Goal: Entertainment & Leisure: Consume media (video, audio)

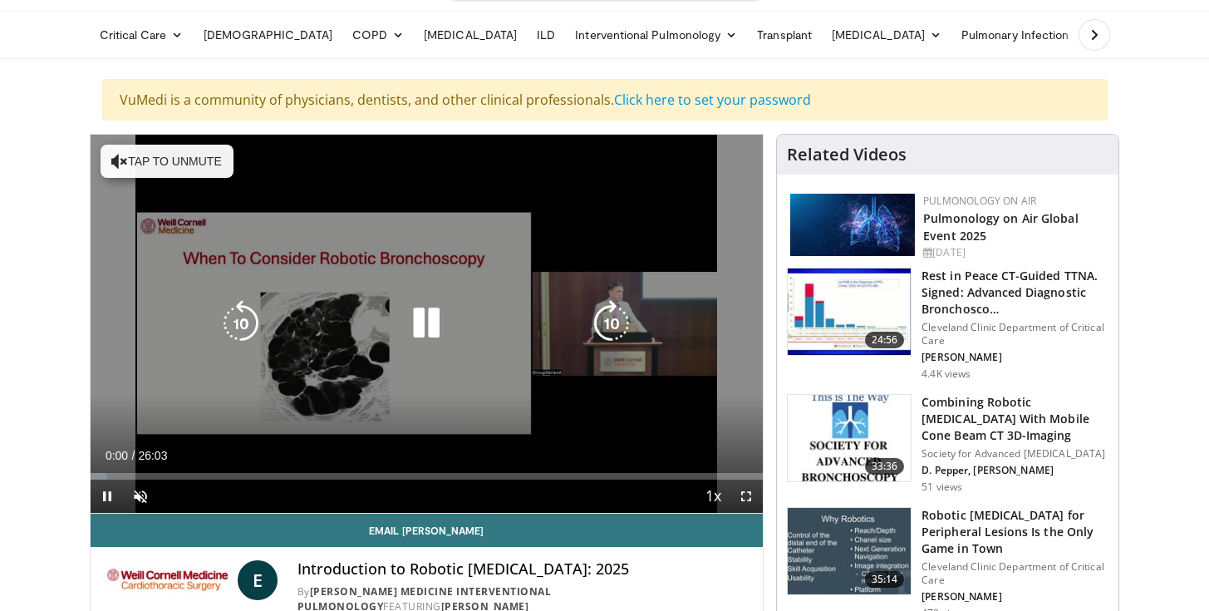
scroll to position [68, 0]
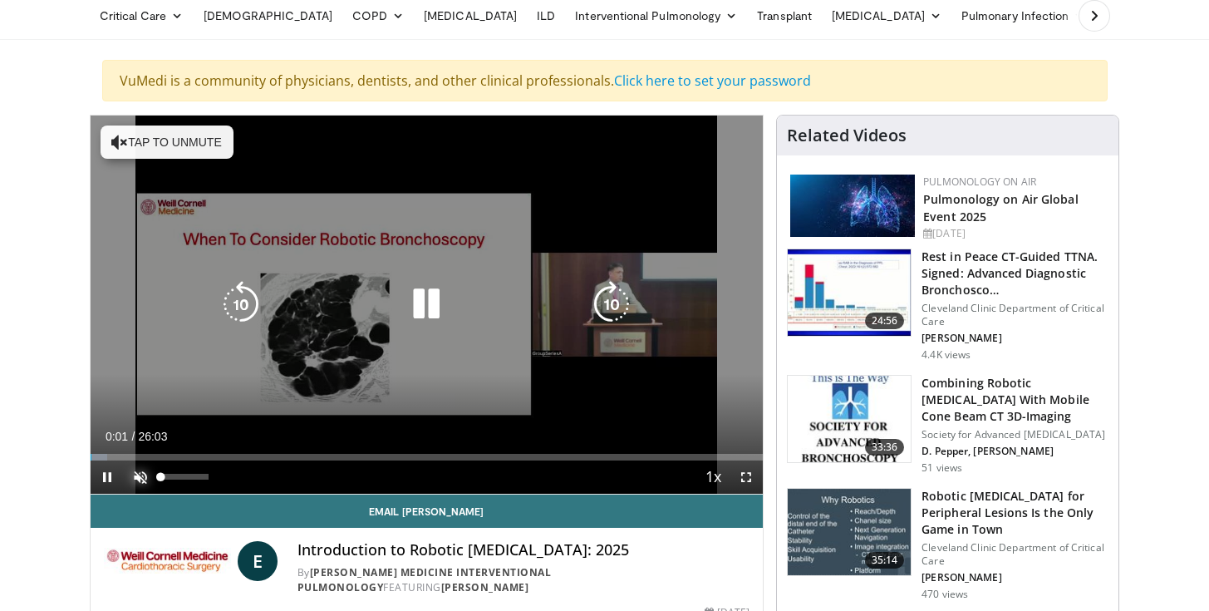
click at [142, 476] on span "Video Player" at bounding box center [140, 476] width 33 height 33
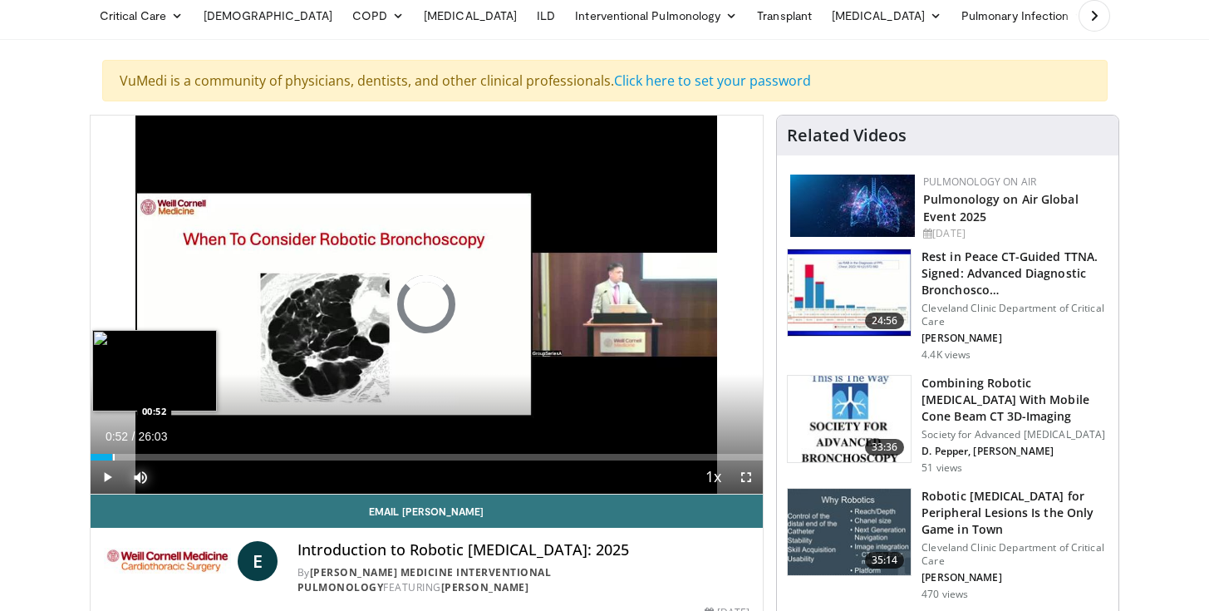
click at [113, 457] on div "Progress Bar" at bounding box center [114, 457] width 2 height 7
click at [123, 456] on div "Progress Bar" at bounding box center [124, 457] width 2 height 7
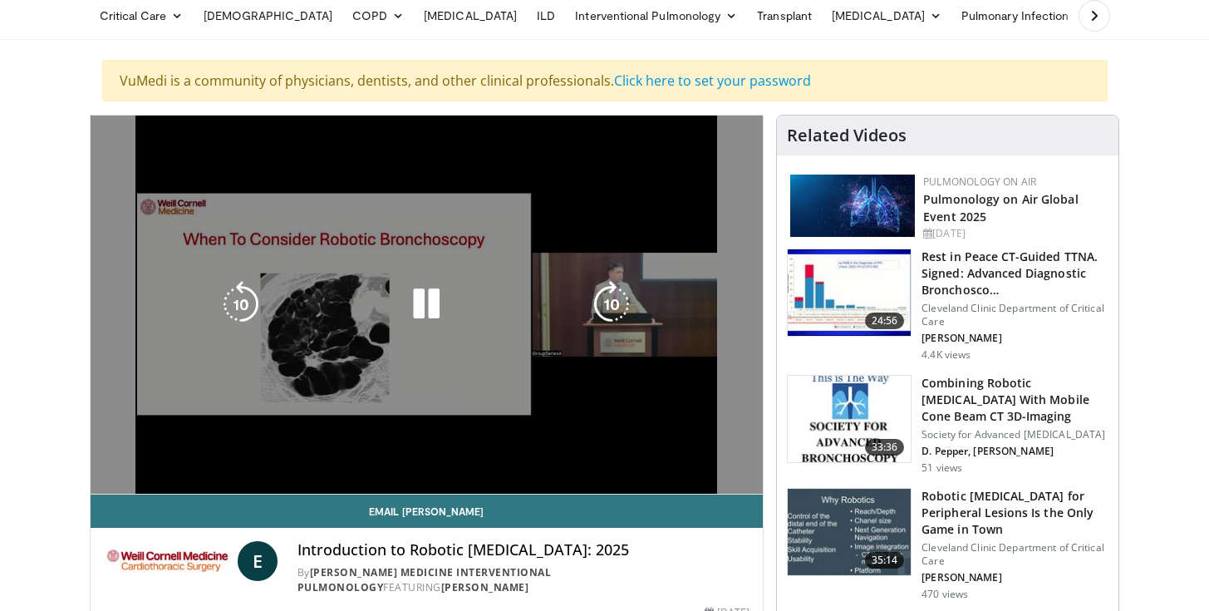
click at [138, 455] on div "10 seconds Tap to unmute" at bounding box center [427, 304] width 673 height 378
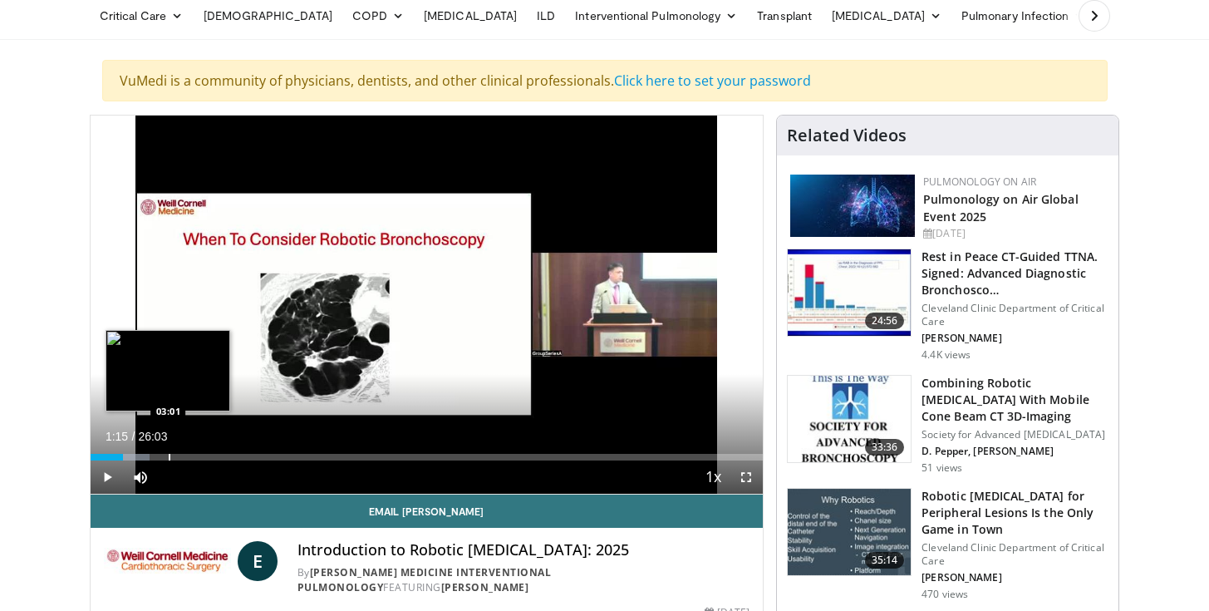
click at [169, 457] on div "Progress Bar" at bounding box center [170, 457] width 2 height 7
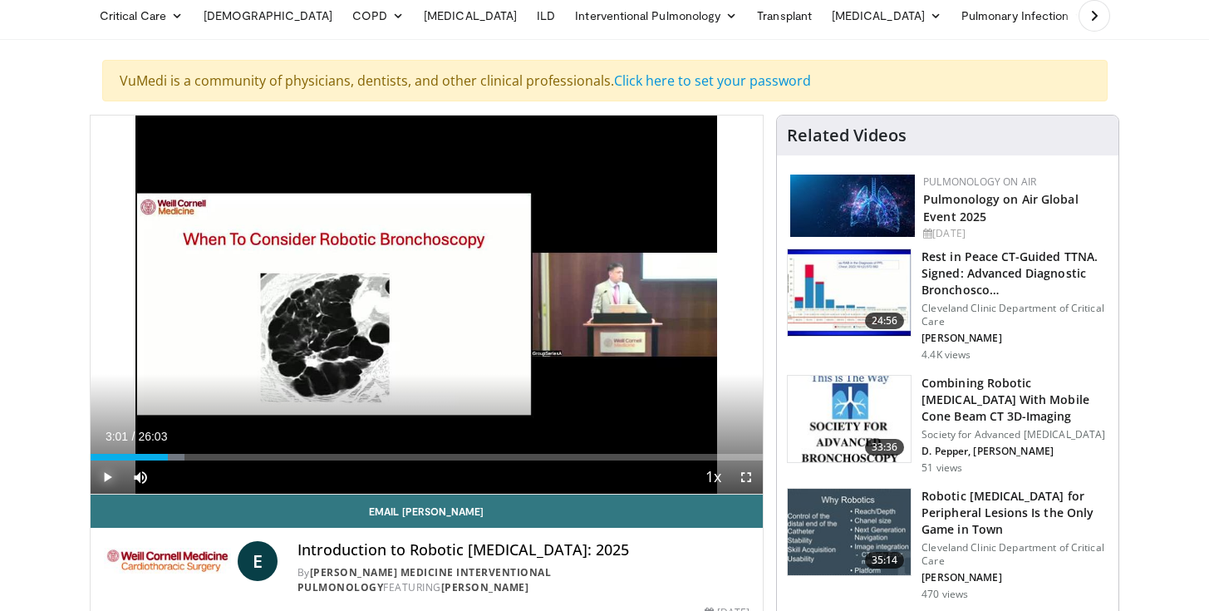
click at [104, 478] on span "Video Player" at bounding box center [107, 476] width 33 height 33
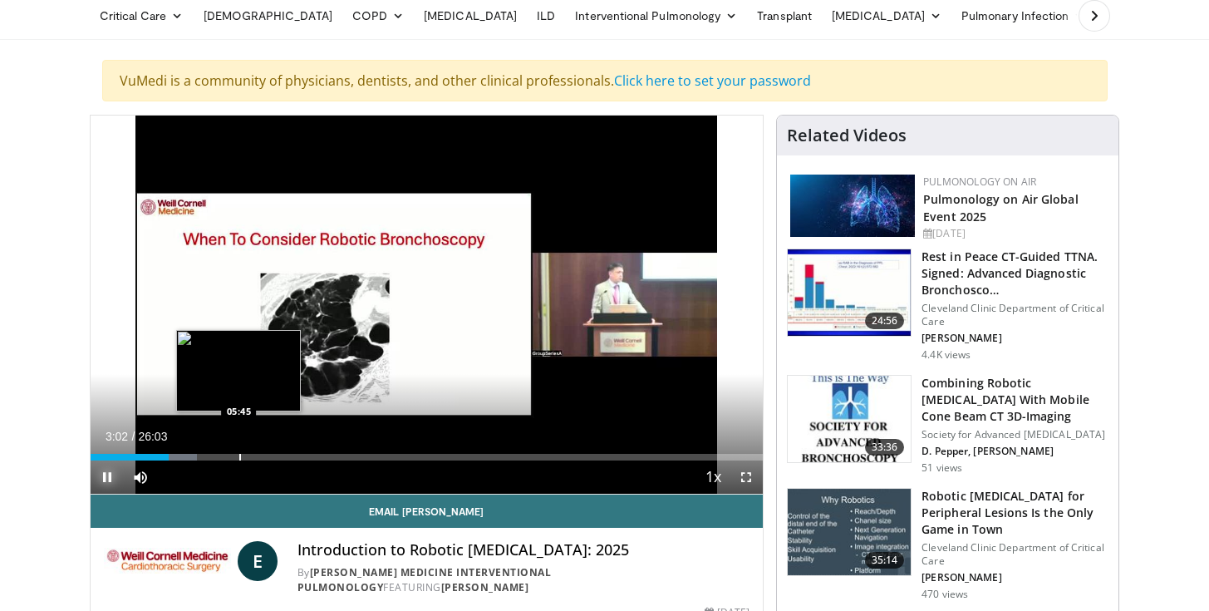
click at [239, 458] on div "Progress Bar" at bounding box center [240, 457] width 2 height 7
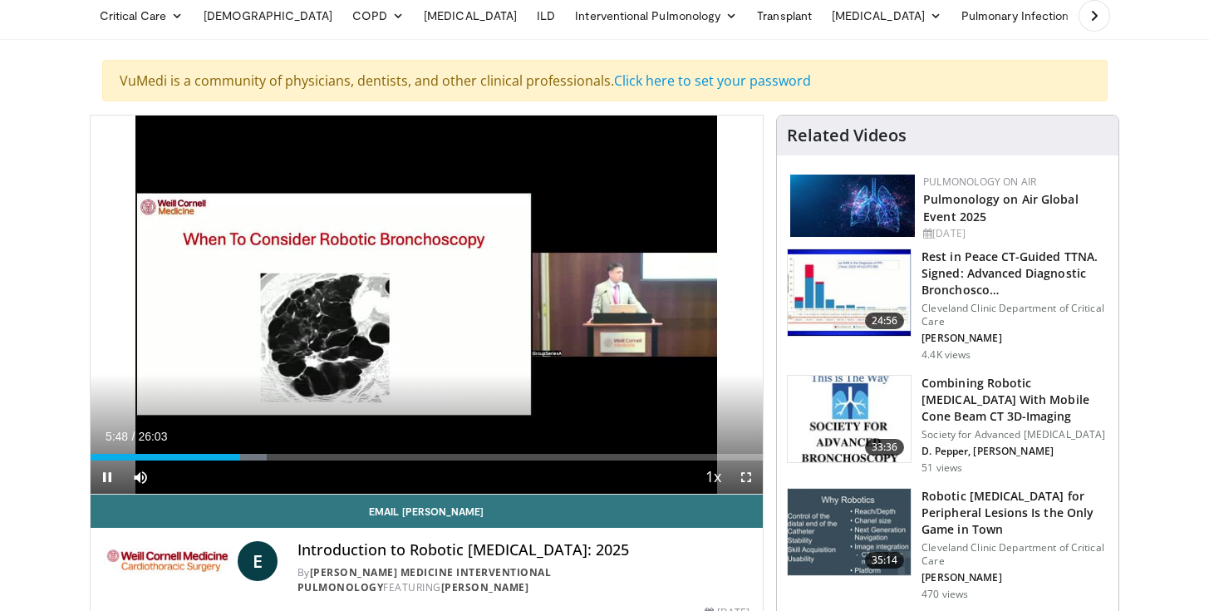
click at [293, 460] on div "Current Time 5:48 / Duration 26:03 Pause Skip Backward Skip Forward Mute 0% Loa…" at bounding box center [427, 476] width 673 height 33
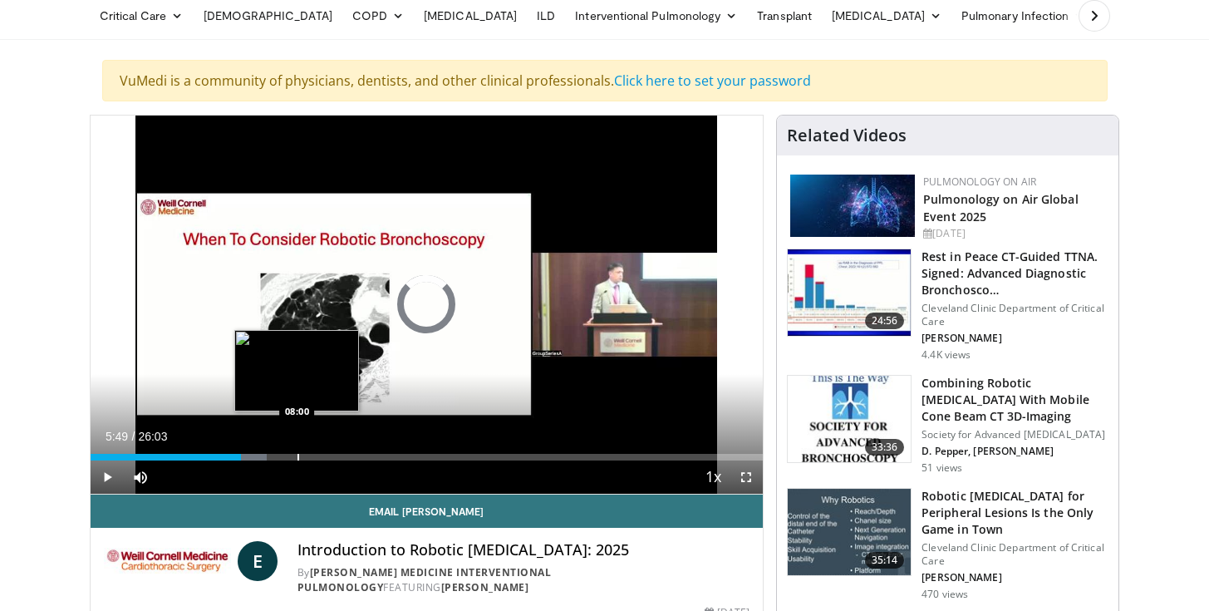
click at [297, 456] on div "Progress Bar" at bounding box center [298, 457] width 2 height 7
click at [319, 457] on div "Progress Bar" at bounding box center [320, 457] width 2 height 7
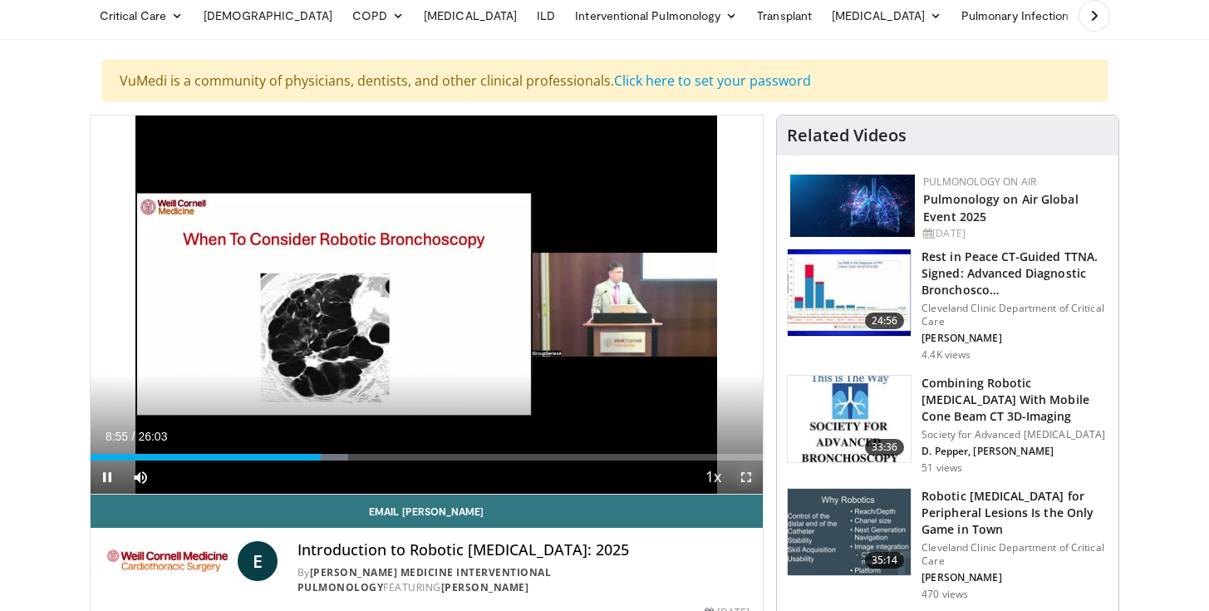
click at [746, 477] on span "Video Player" at bounding box center [745, 476] width 33 height 33
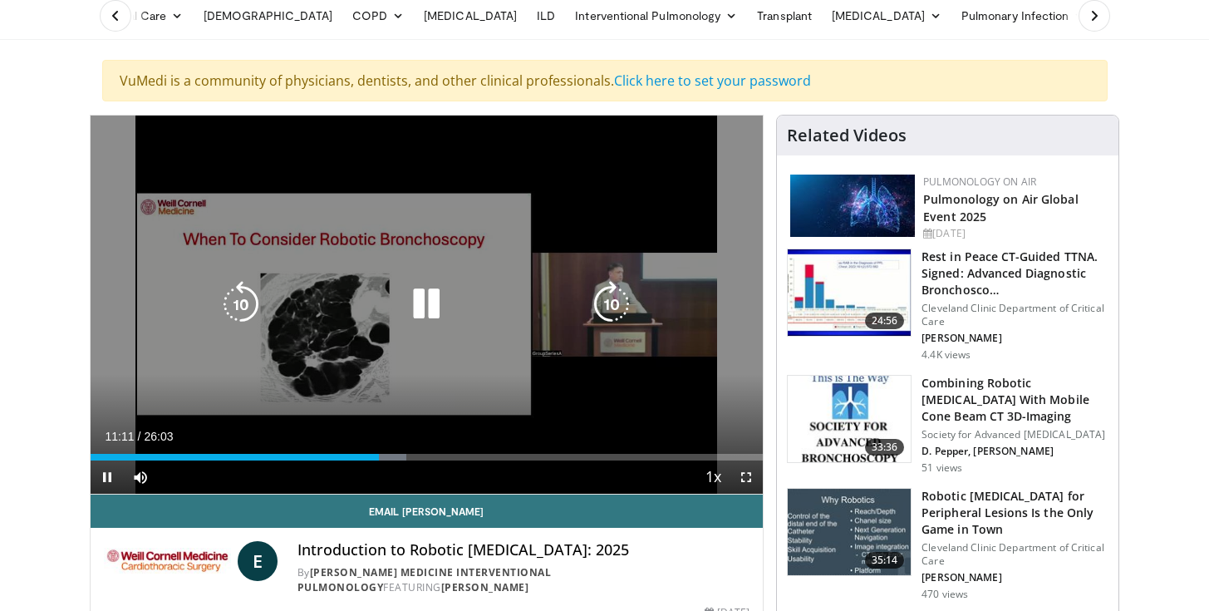
click at [426, 302] on icon "Video Player" at bounding box center [426, 304] width 47 height 47
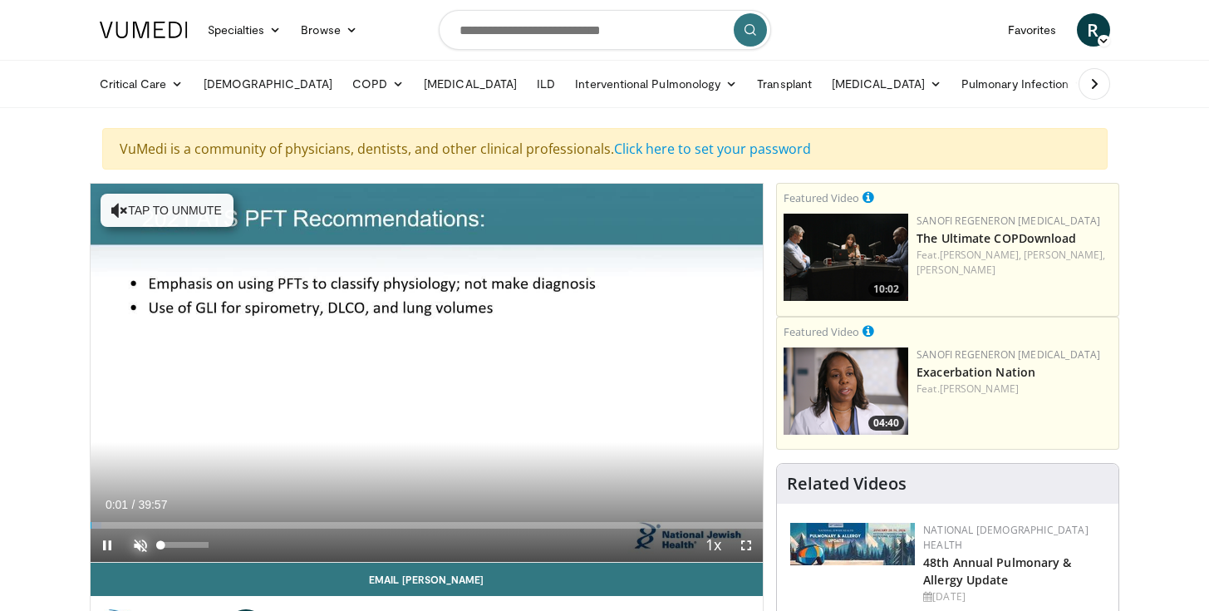
click at [139, 540] on span "Video Player" at bounding box center [140, 544] width 33 height 33
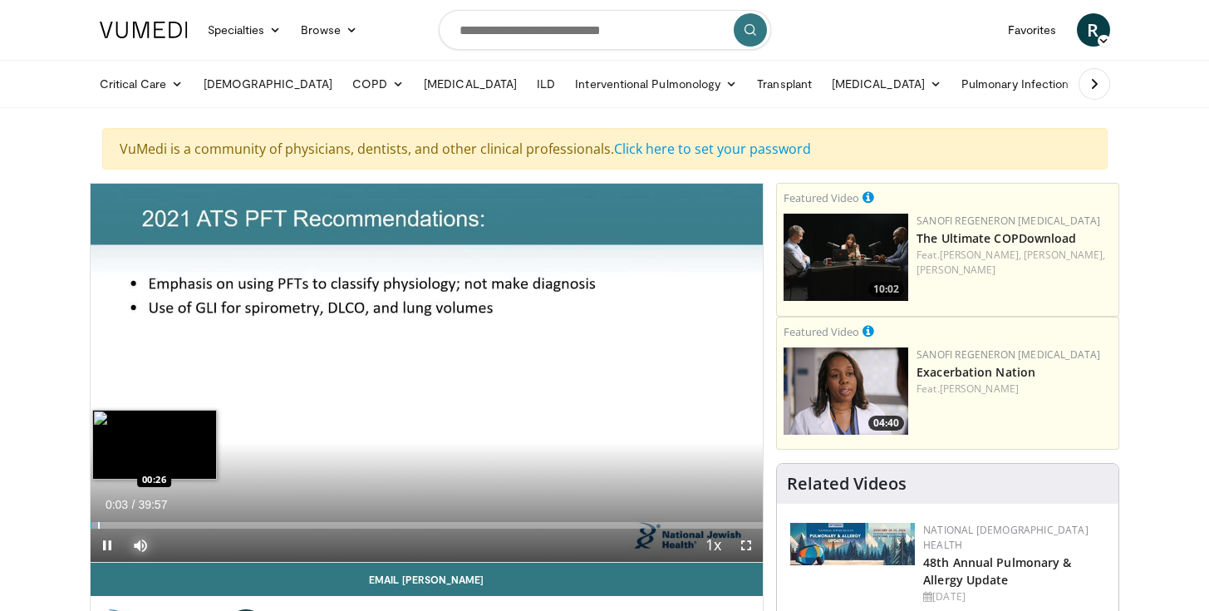
click at [98, 524] on div "Progress Bar" at bounding box center [99, 525] width 2 height 7
click at [105, 524] on div "Progress Bar" at bounding box center [106, 525] width 2 height 7
click at [110, 526] on div "Progress Bar" at bounding box center [111, 525] width 2 height 7
click at [120, 525] on div "Progress Bar" at bounding box center [121, 525] width 2 height 7
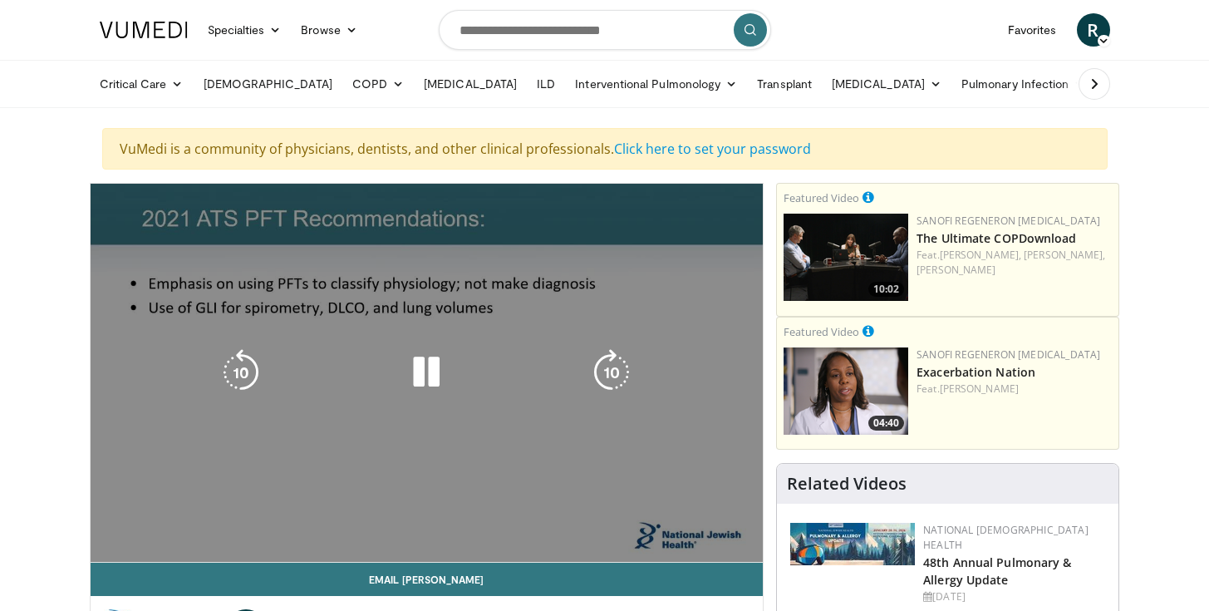
click at [139, 525] on div "10 seconds Tap to unmute" at bounding box center [427, 373] width 673 height 378
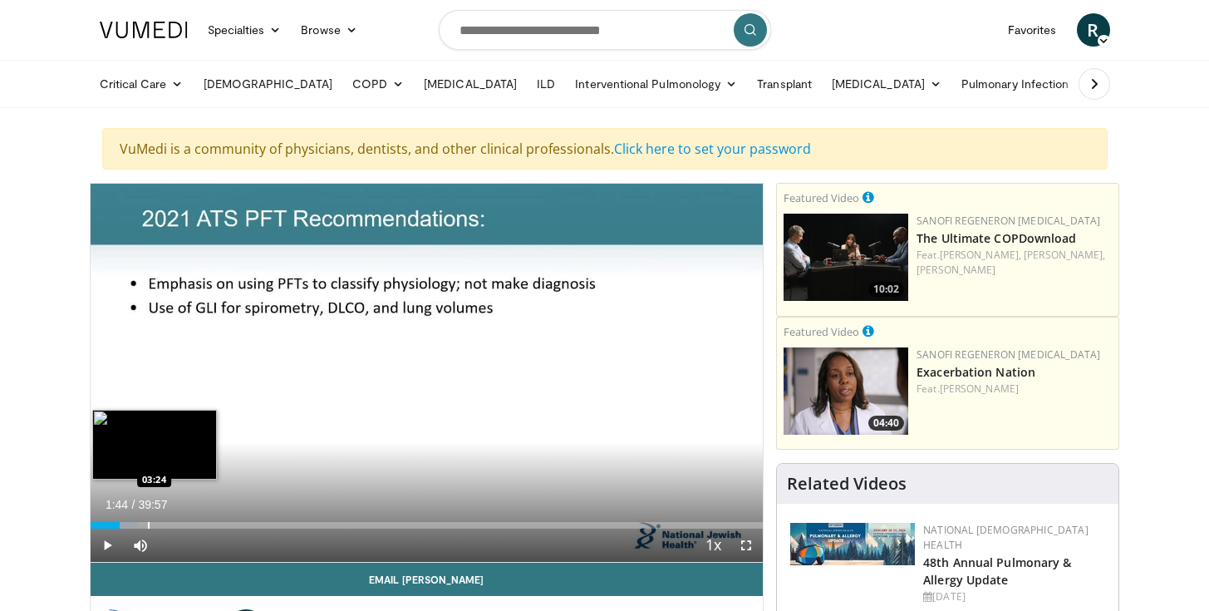
click at [148, 524] on div "Progress Bar" at bounding box center [149, 525] width 2 height 7
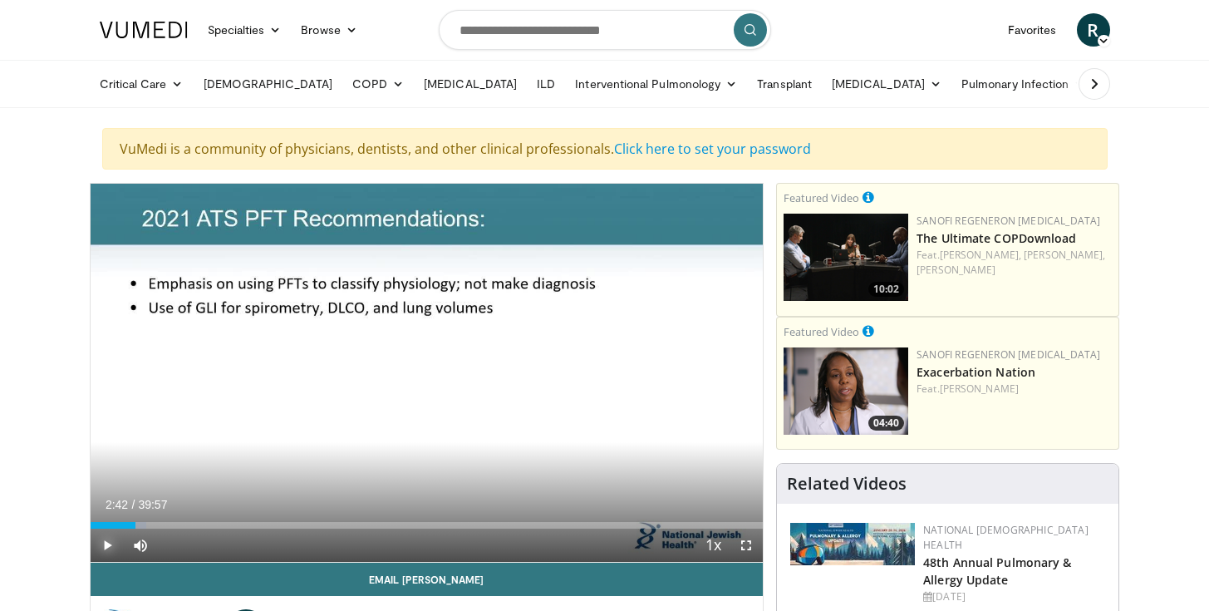
click at [112, 541] on span "Video Player" at bounding box center [107, 544] width 33 height 33
click at [748, 548] on span "Video Player" at bounding box center [745, 544] width 33 height 33
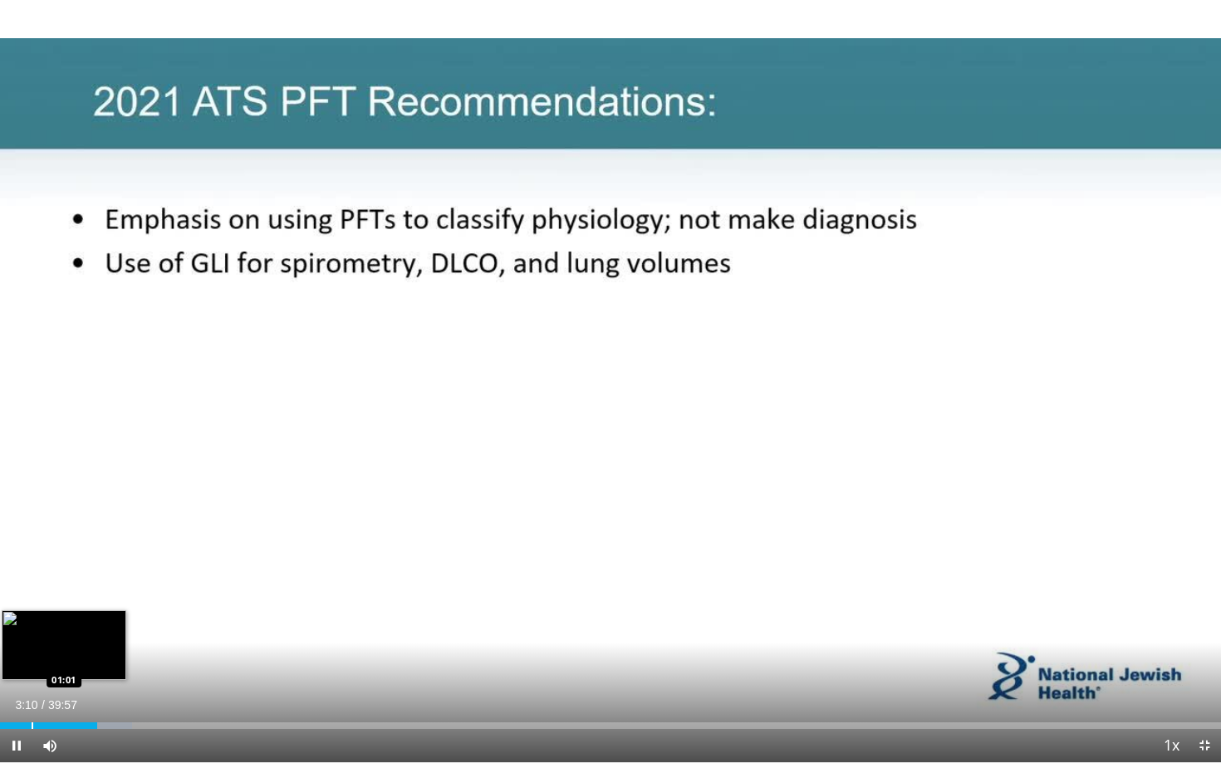
click at [32, 610] on div "Progress Bar" at bounding box center [33, 726] width 2 height 7
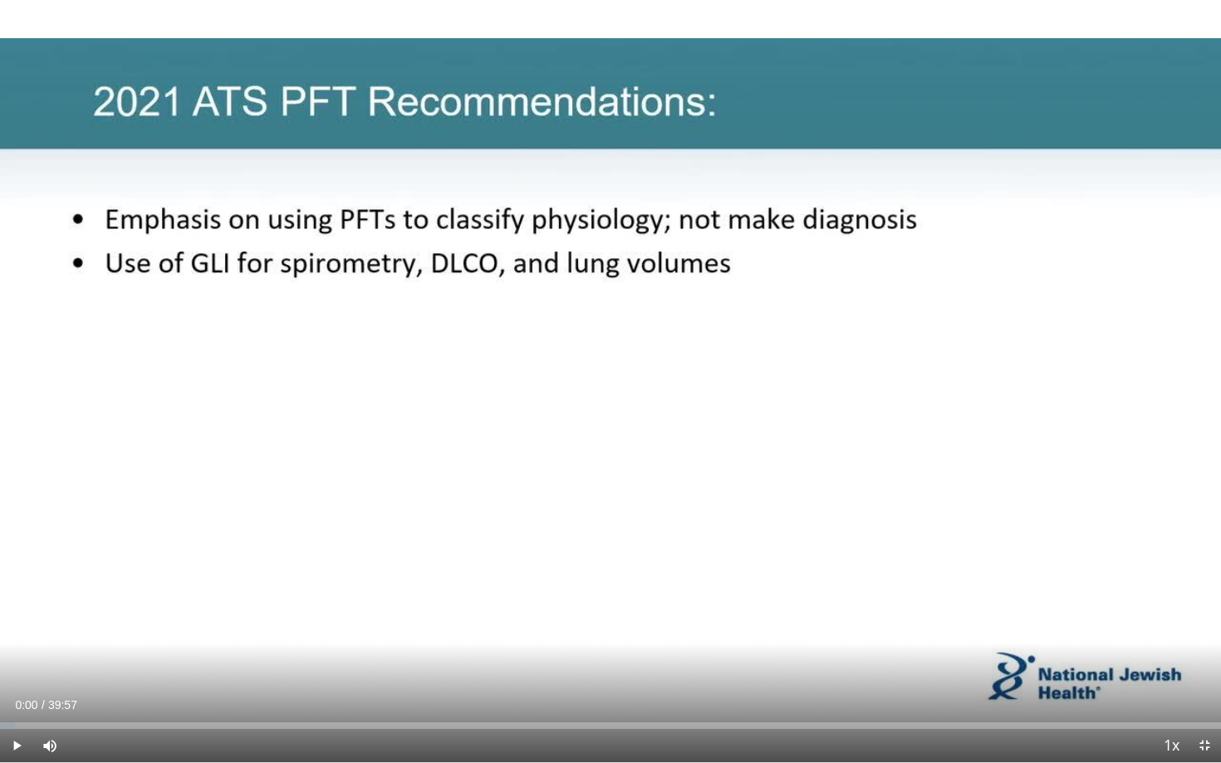
drag, startPoint x: 31, startPoint y: 724, endPoint x: 0, endPoint y: 733, distance: 32.1
click at [0, 610] on div "Current Time 0:00 / Duration 39:57 Play Skip Backward Skip Forward Mute Loaded …" at bounding box center [610, 745] width 1221 height 33
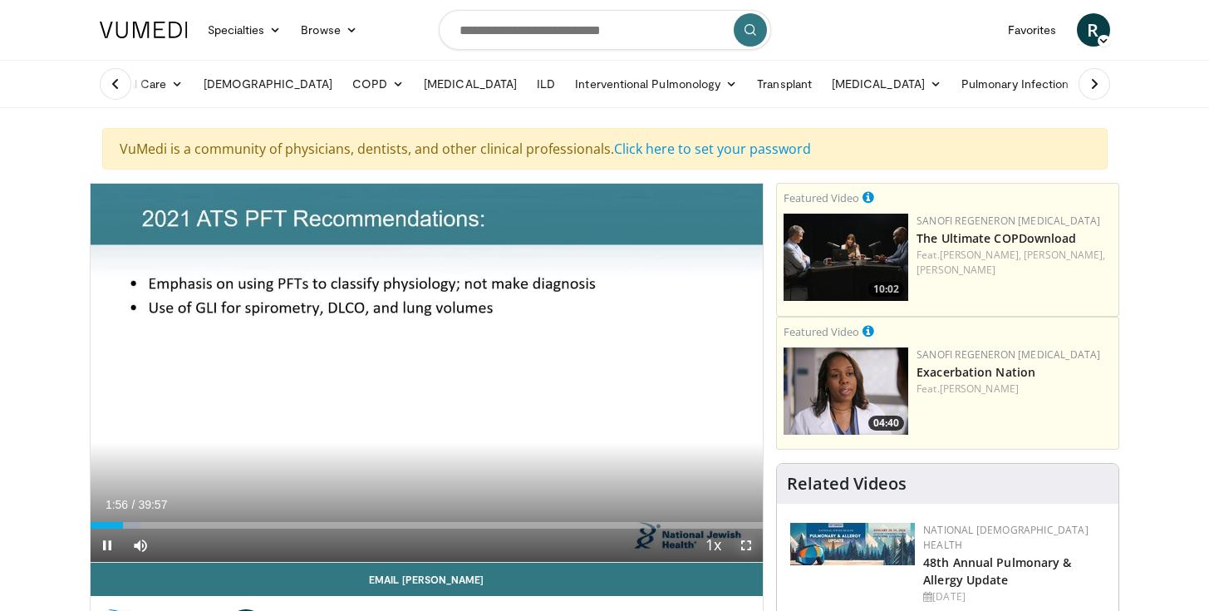
click at [739, 544] on span "Video Player" at bounding box center [745, 544] width 33 height 33
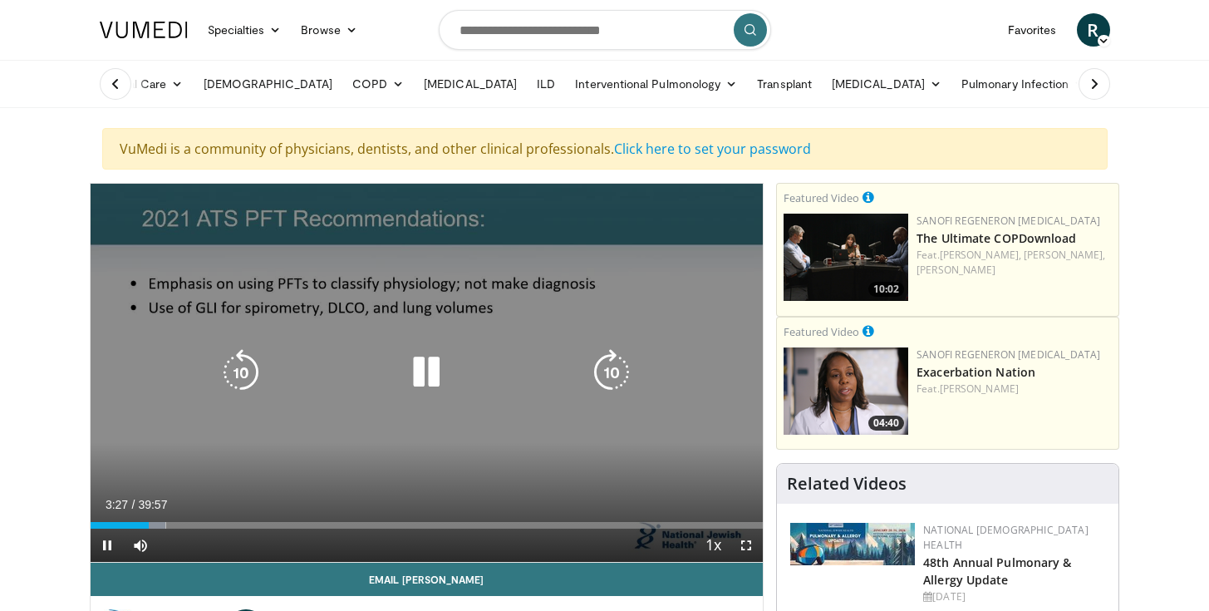
click at [419, 376] on icon "Video Player" at bounding box center [426, 372] width 47 height 47
